Goal: Task Accomplishment & Management: Complete application form

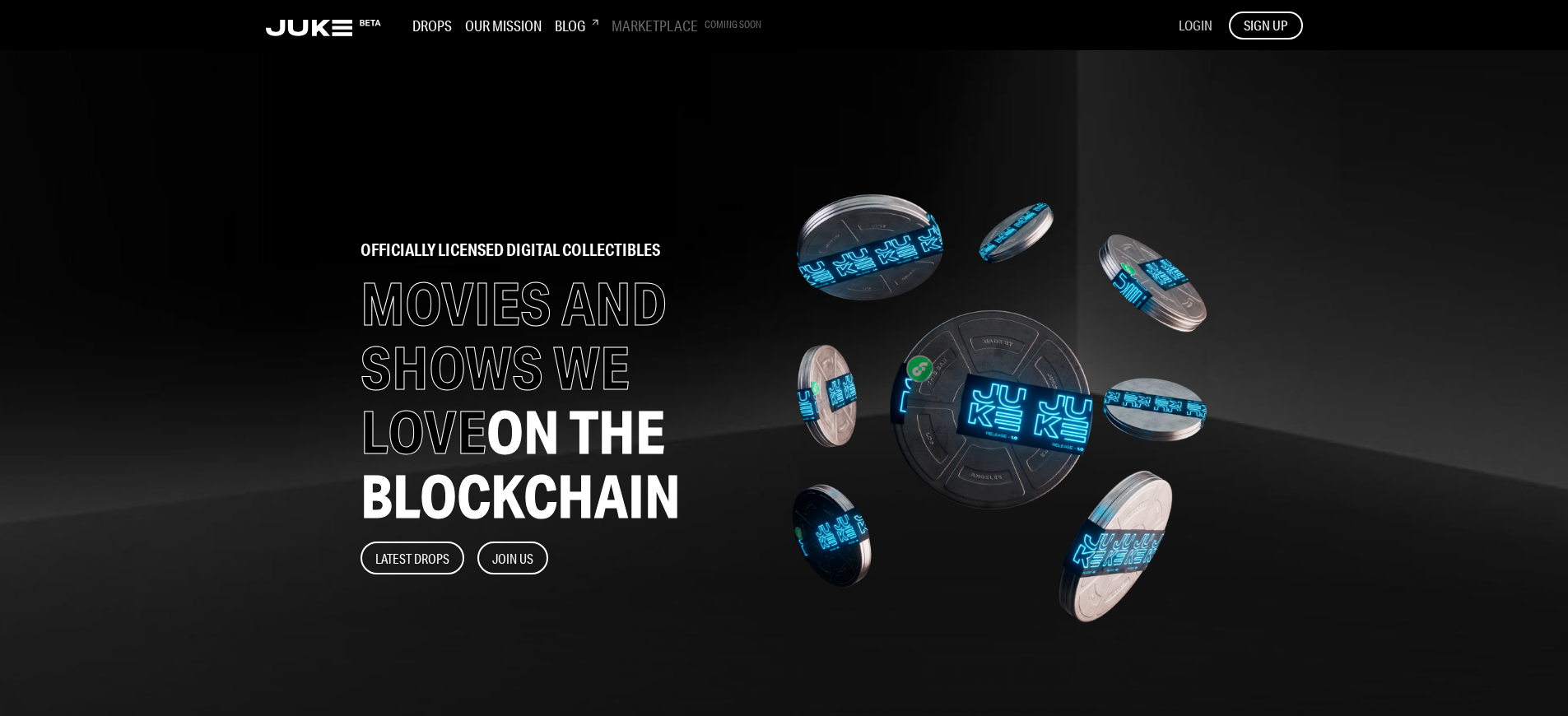
click at [1195, 25] on span "LOGIN" at bounding box center [1195, 24] width 34 height 17
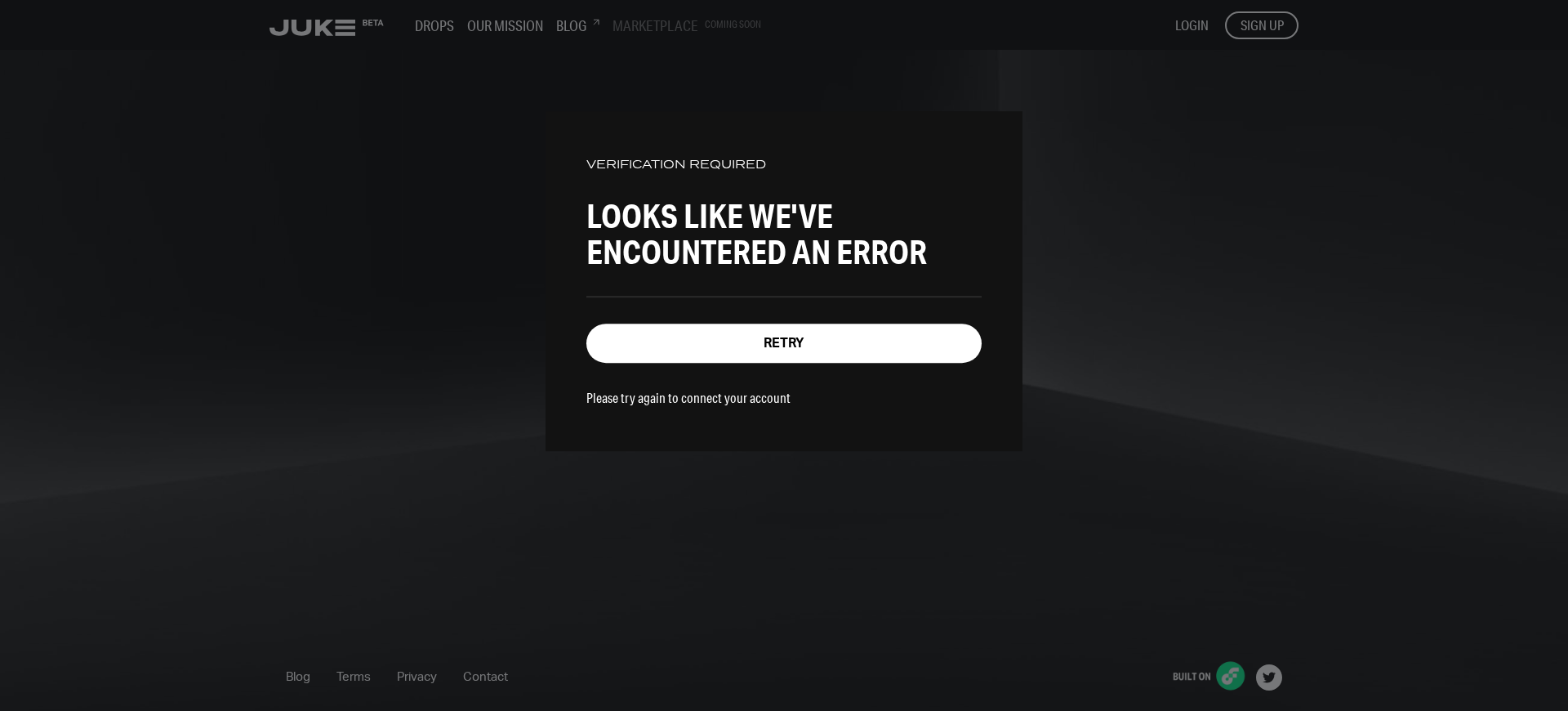
click at [678, 394] on p "Please try again to connect your account" at bounding box center [688, 397] width 204 height 17
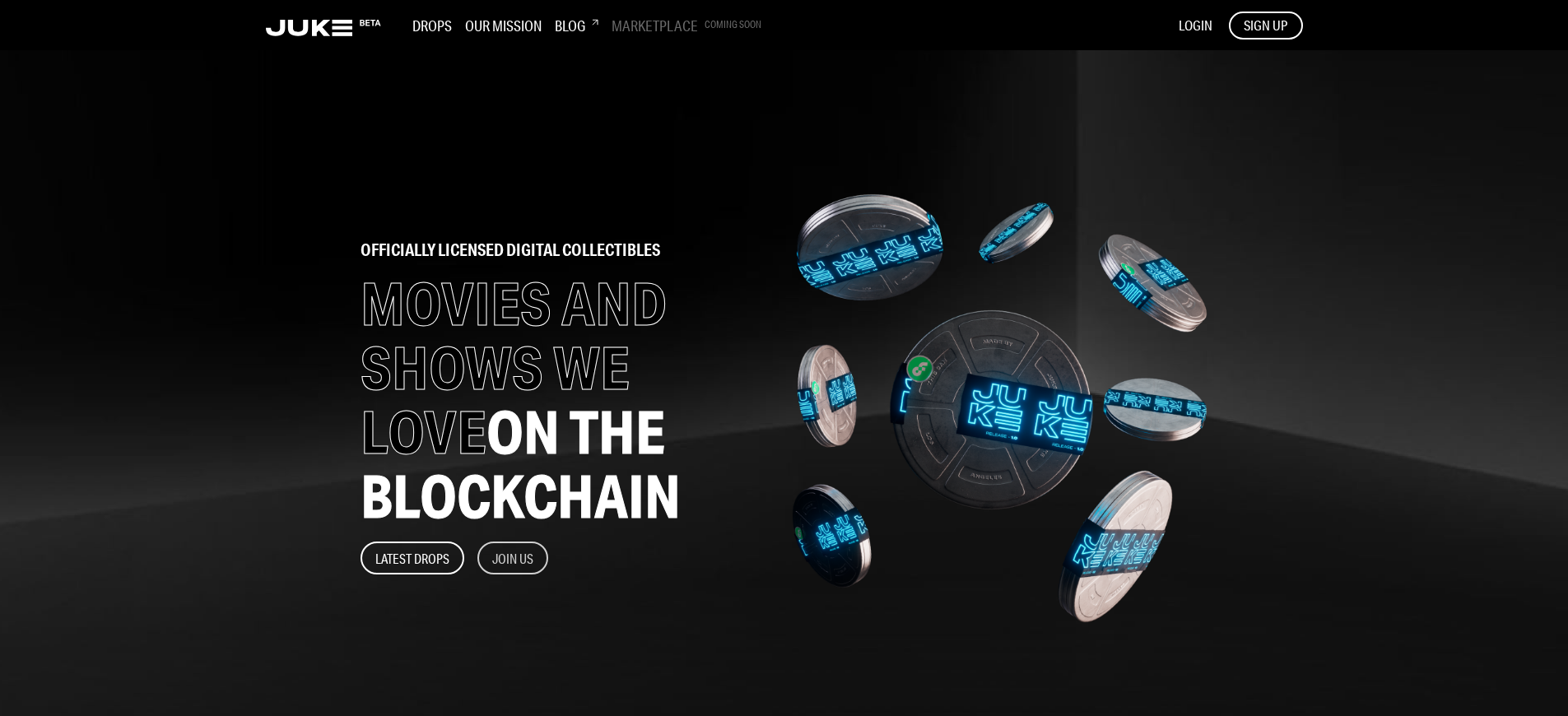
click at [514, 558] on button "Join Us" at bounding box center [512, 558] width 71 height 33
click at [1265, 25] on span "SIGN UP" at bounding box center [1265, 25] width 44 height 18
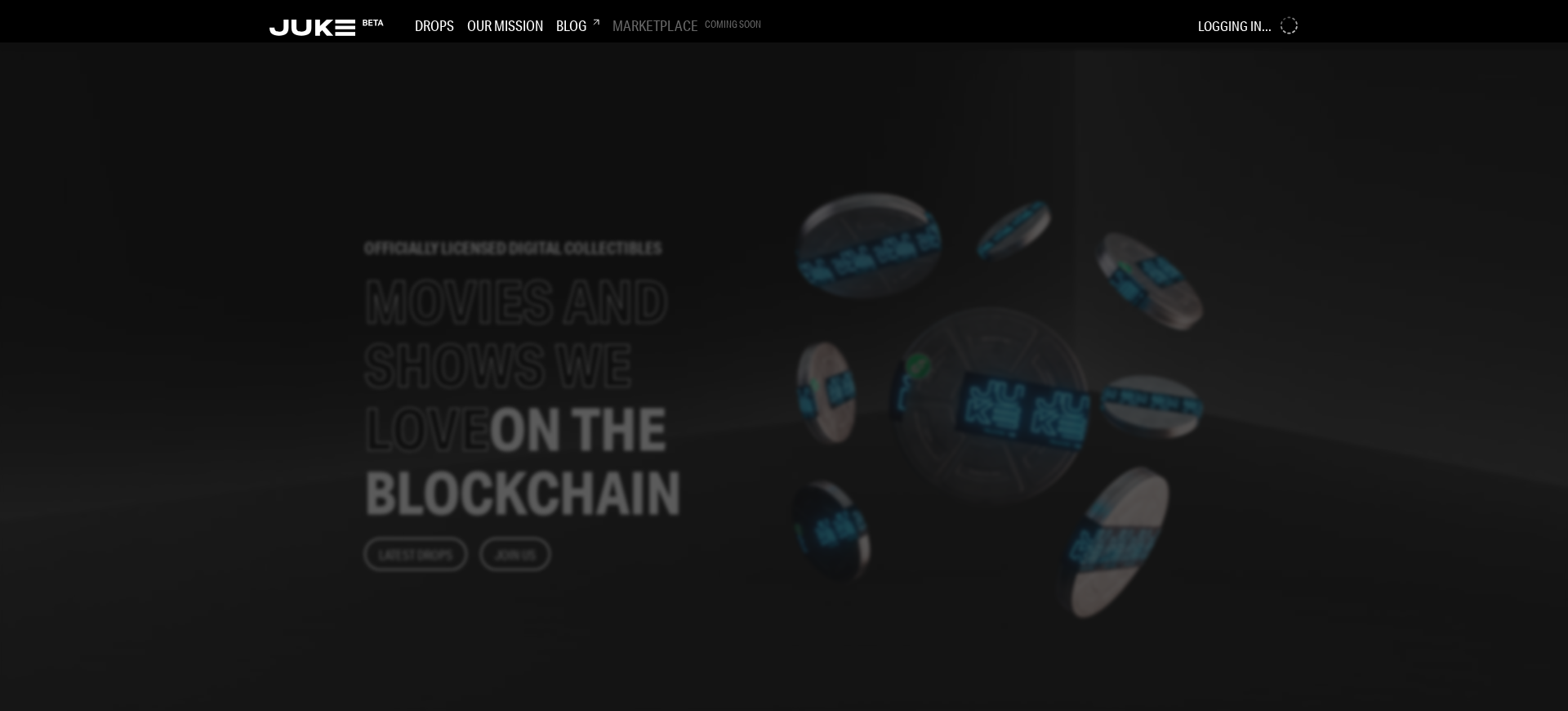
click at [647, 356] on div at bounding box center [784, 377] width 1568 height 668
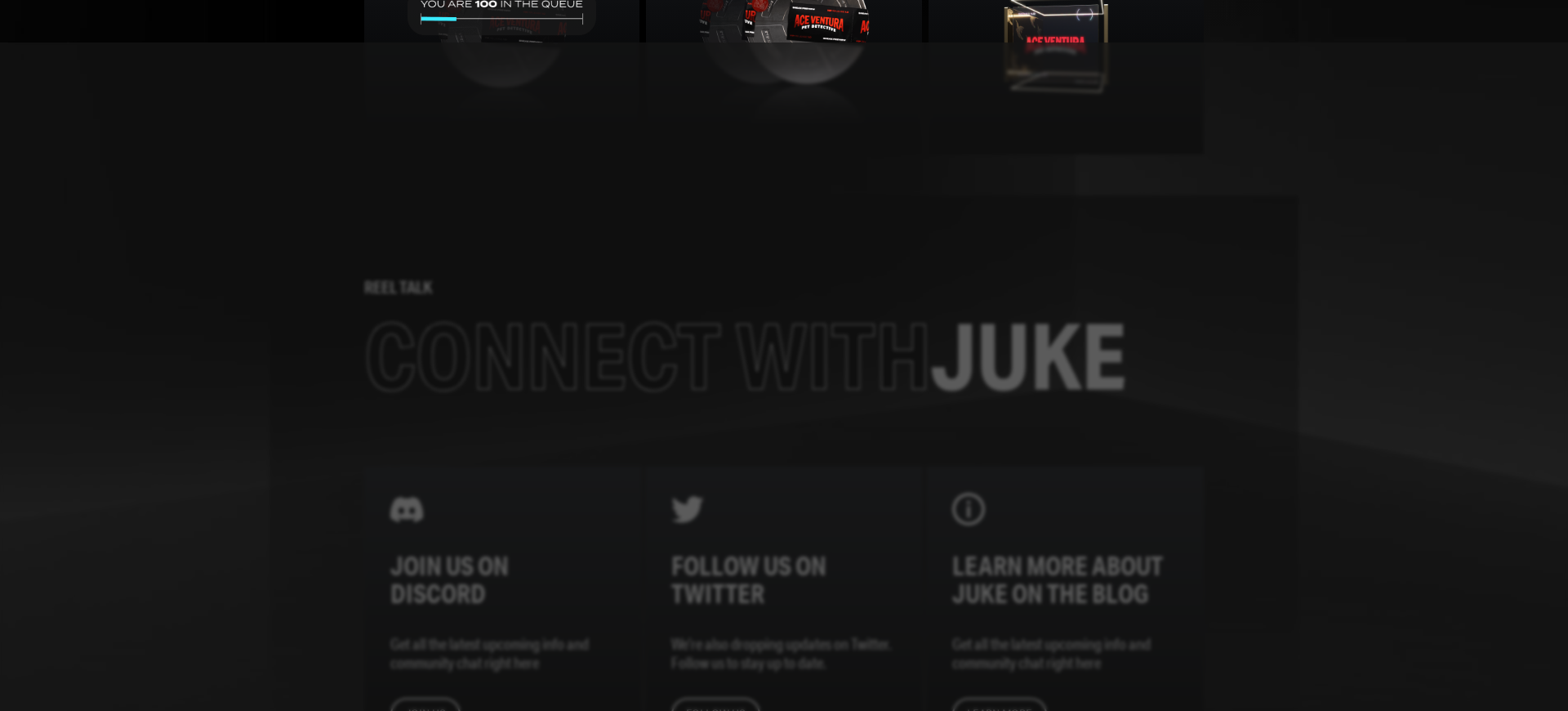
click at [647, 356] on div at bounding box center [784, 377] width 1568 height 668
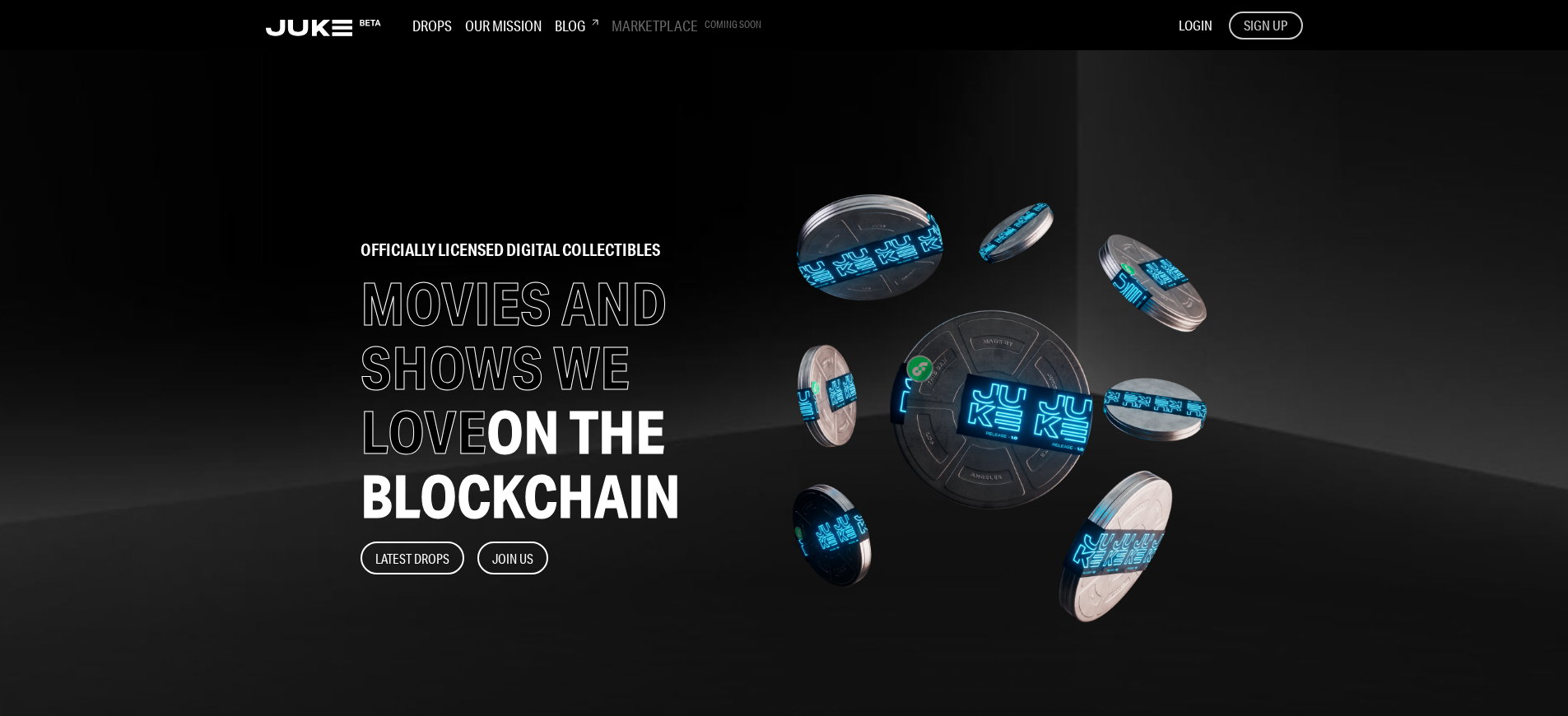
click at [1265, 25] on span "SIGN UP" at bounding box center [1265, 25] width 44 height 18
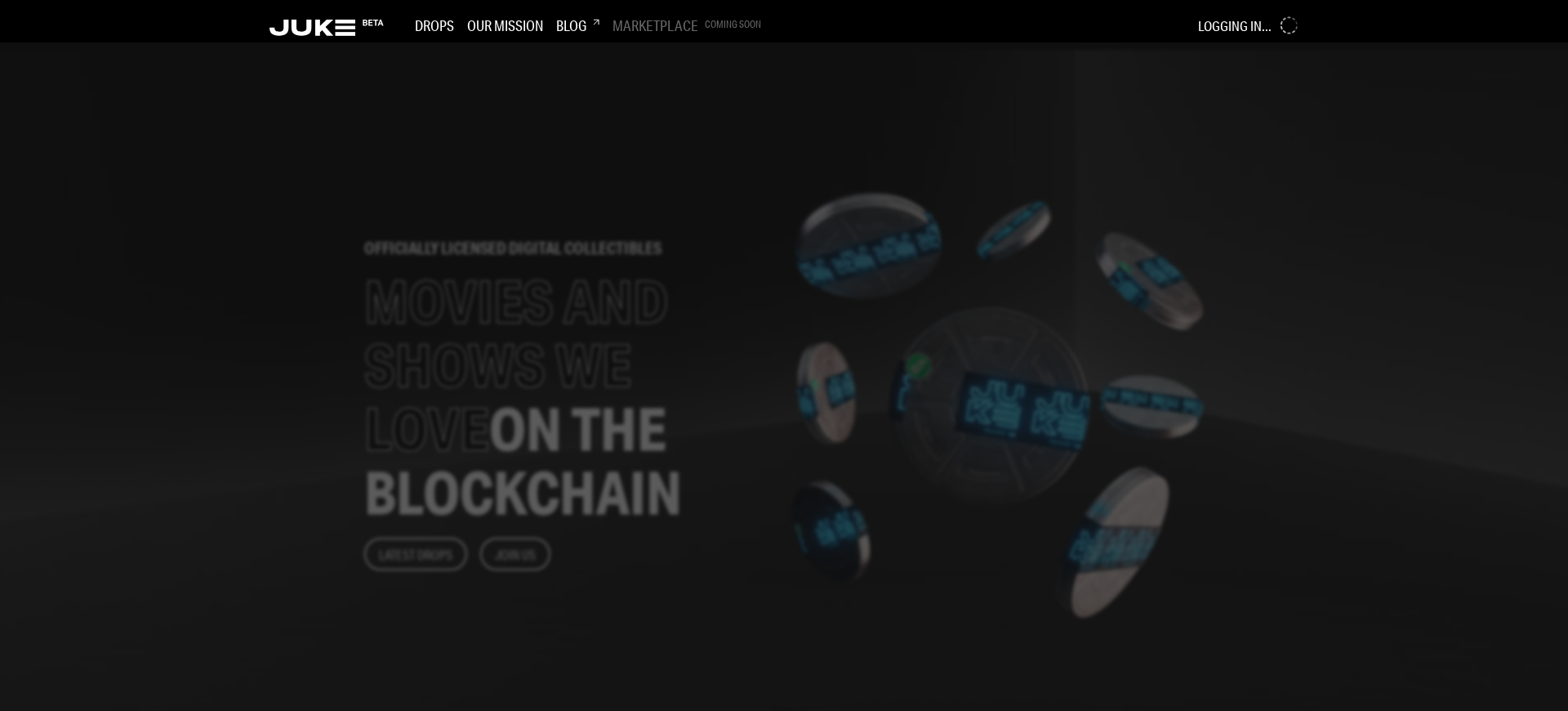
click at [647, 356] on div at bounding box center [784, 377] width 1568 height 668
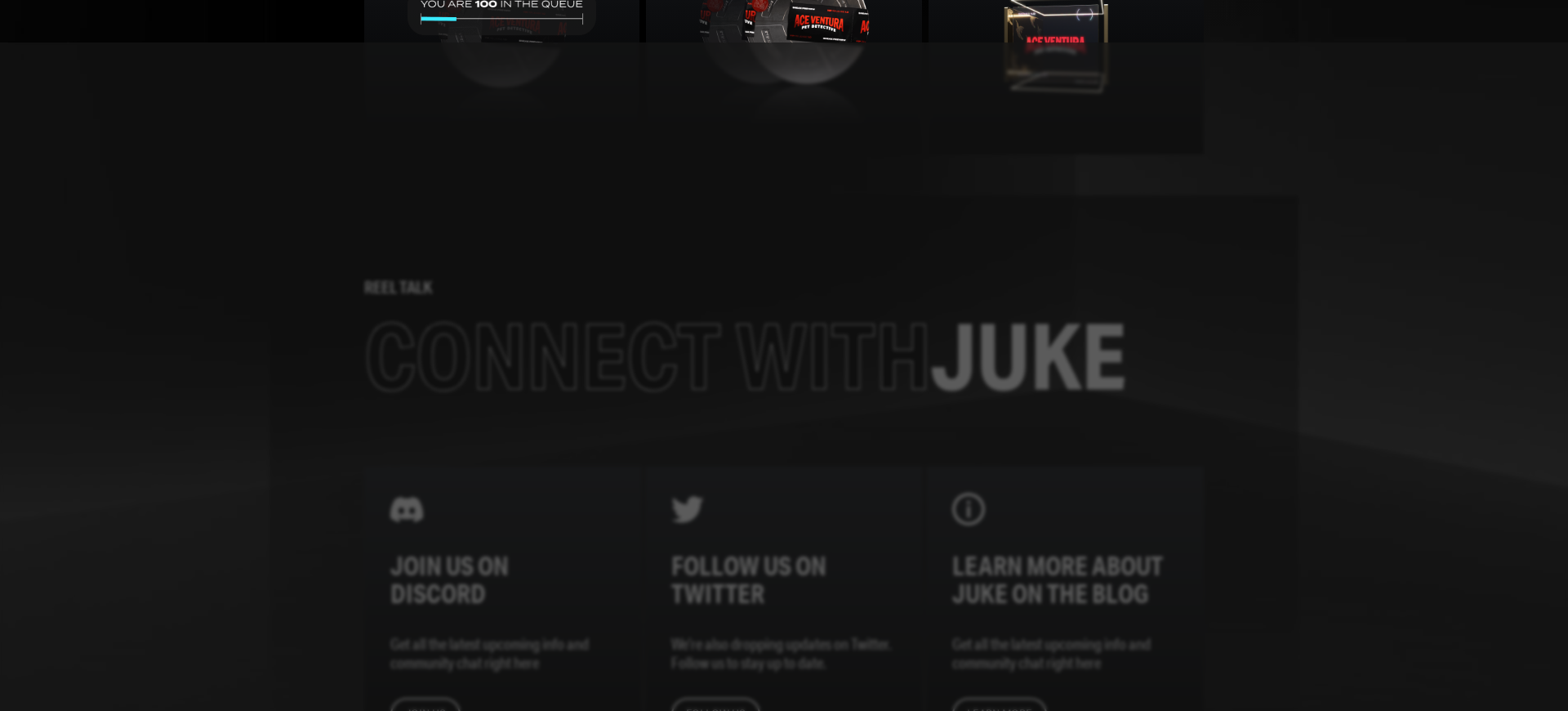
click at [647, 356] on div at bounding box center [784, 377] width 1568 height 668
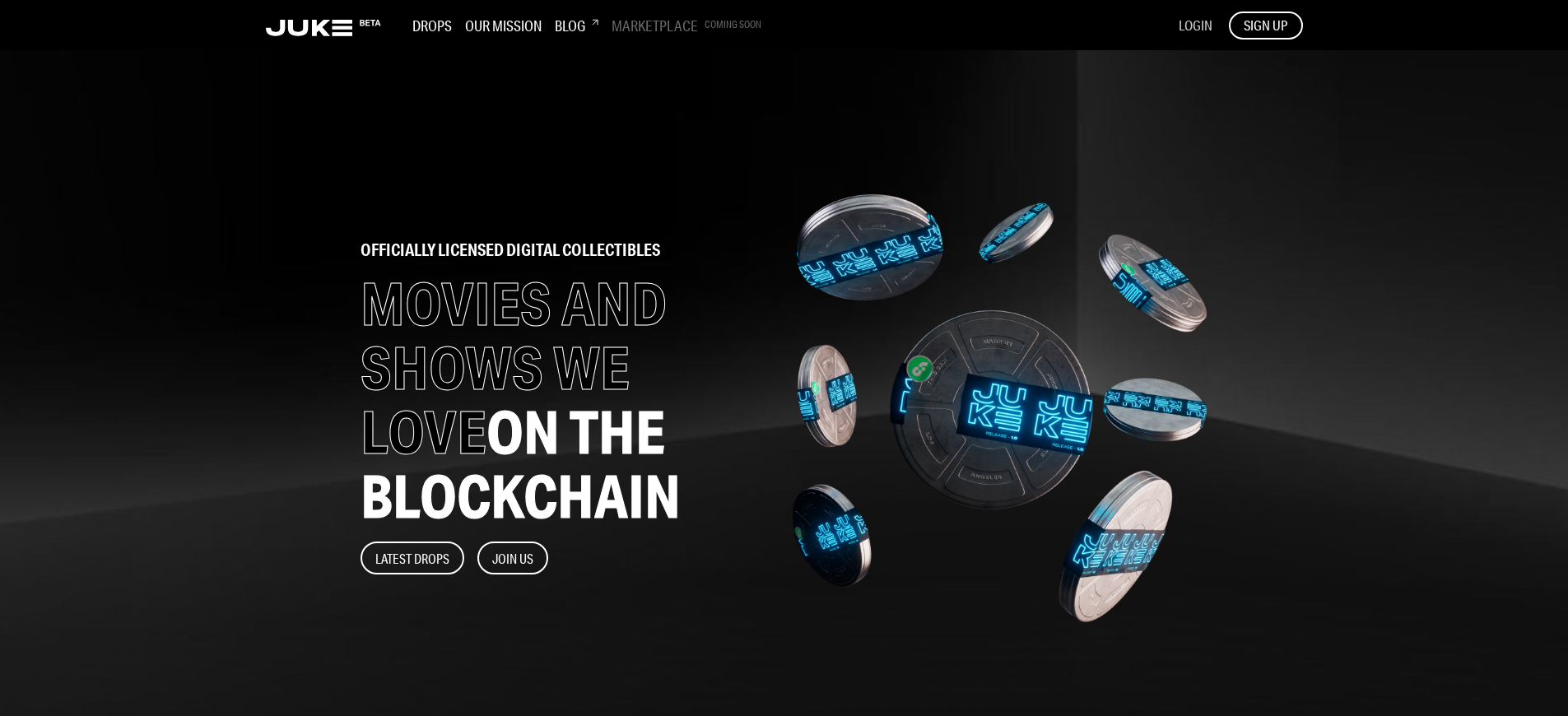
click at [1195, 25] on span "LOGIN" at bounding box center [1195, 24] width 34 height 17
